Goal: Information Seeking & Learning: Find specific fact

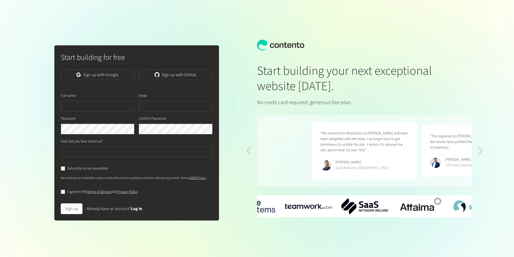
scroll to position [0, 220]
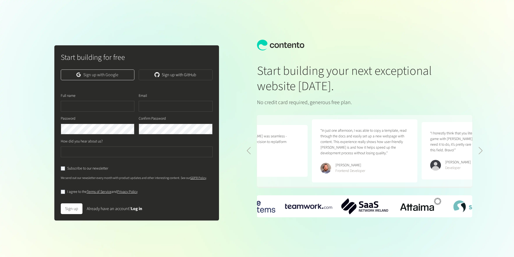
click at [103, 77] on link "Sign up with Google" at bounding box center [98, 74] width 74 height 11
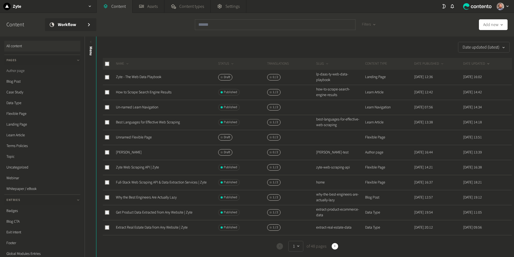
click at [22, 69] on link "Author page" at bounding box center [42, 70] width 76 height 11
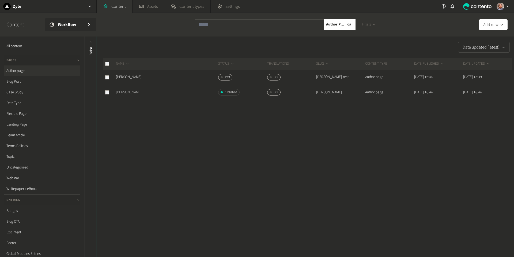
click at [126, 93] on link "[PERSON_NAME]" at bounding box center [129, 91] width 26 height 5
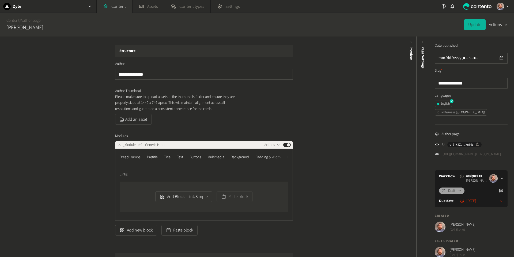
click at [476, 151] on link "https://dev.zyte.com/author/theresia-tanzil" at bounding box center [471, 154] width 59 height 6
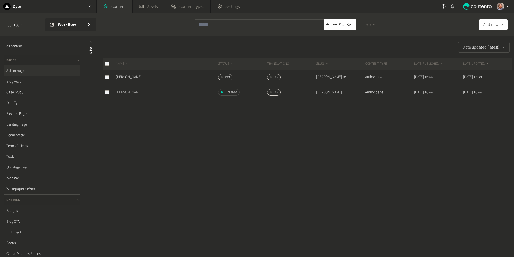
click at [132, 91] on link "Theresia Tanzil" at bounding box center [129, 91] width 26 height 5
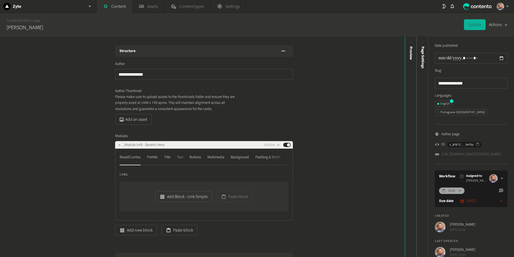
click at [182, 156] on div "Text" at bounding box center [180, 157] width 6 height 9
